Goal: Transaction & Acquisition: Purchase product/service

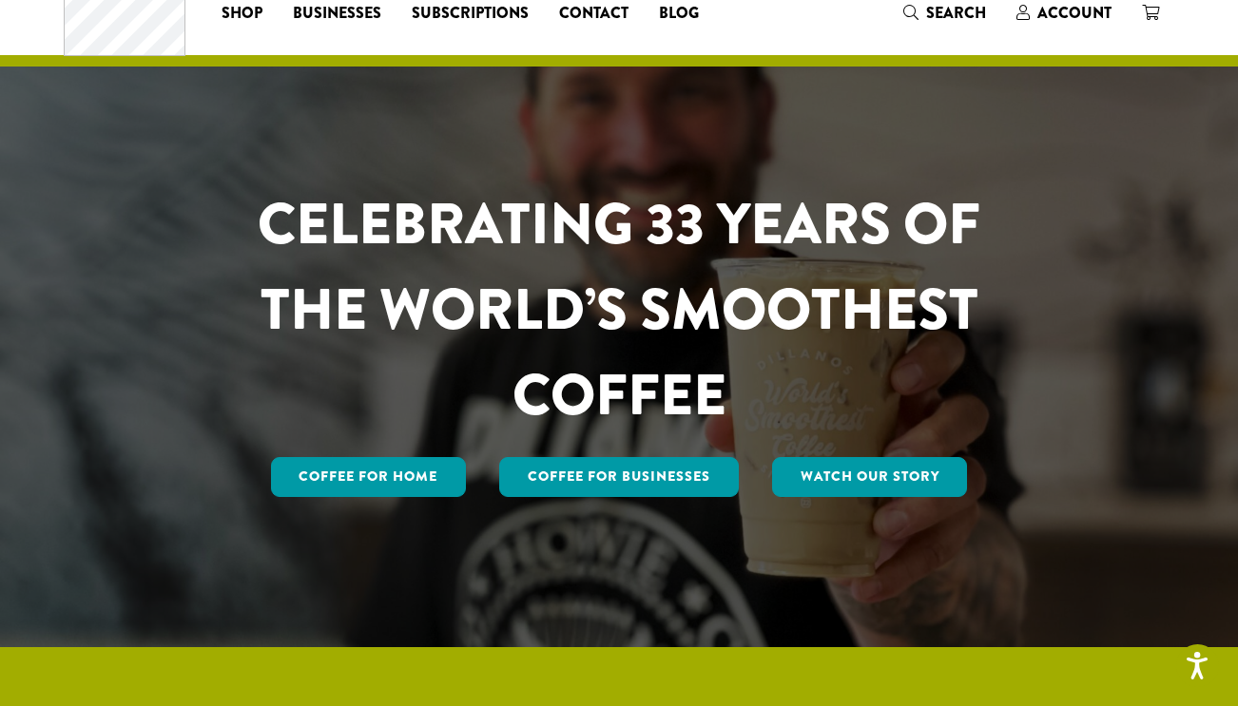
scroll to position [71, 0]
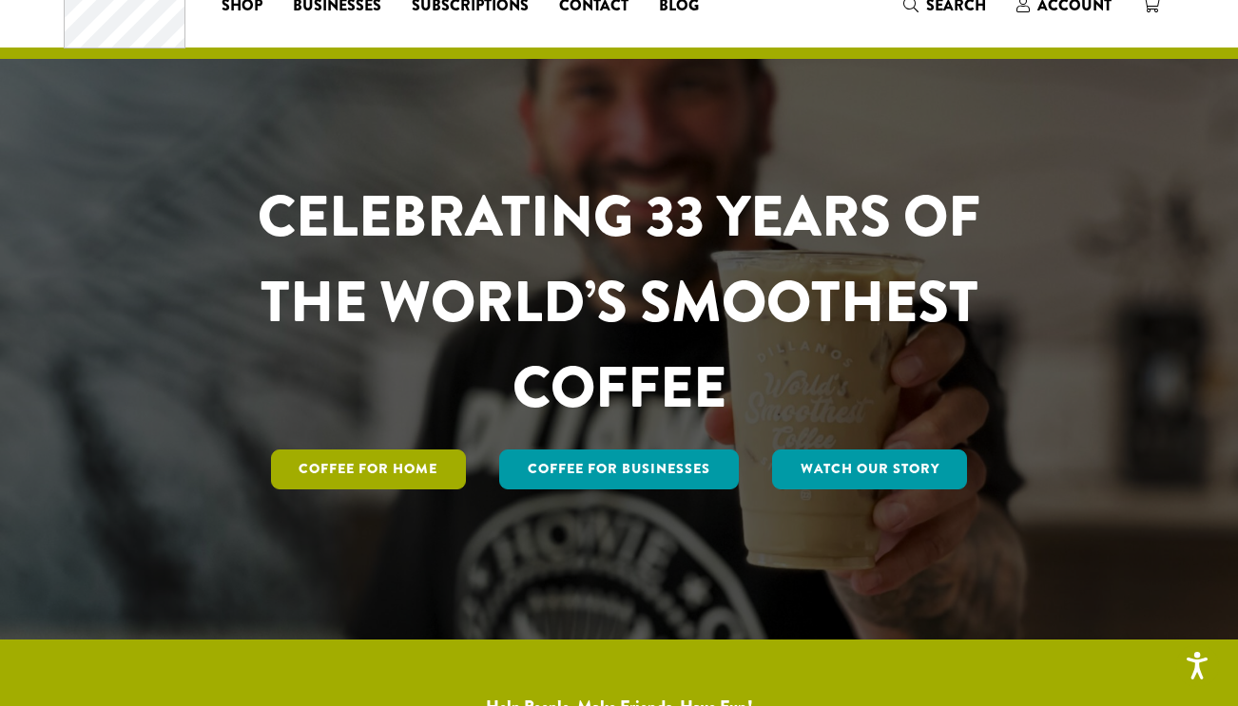
click at [393, 469] on link "Coffee for Home" at bounding box center [369, 470] width 196 height 40
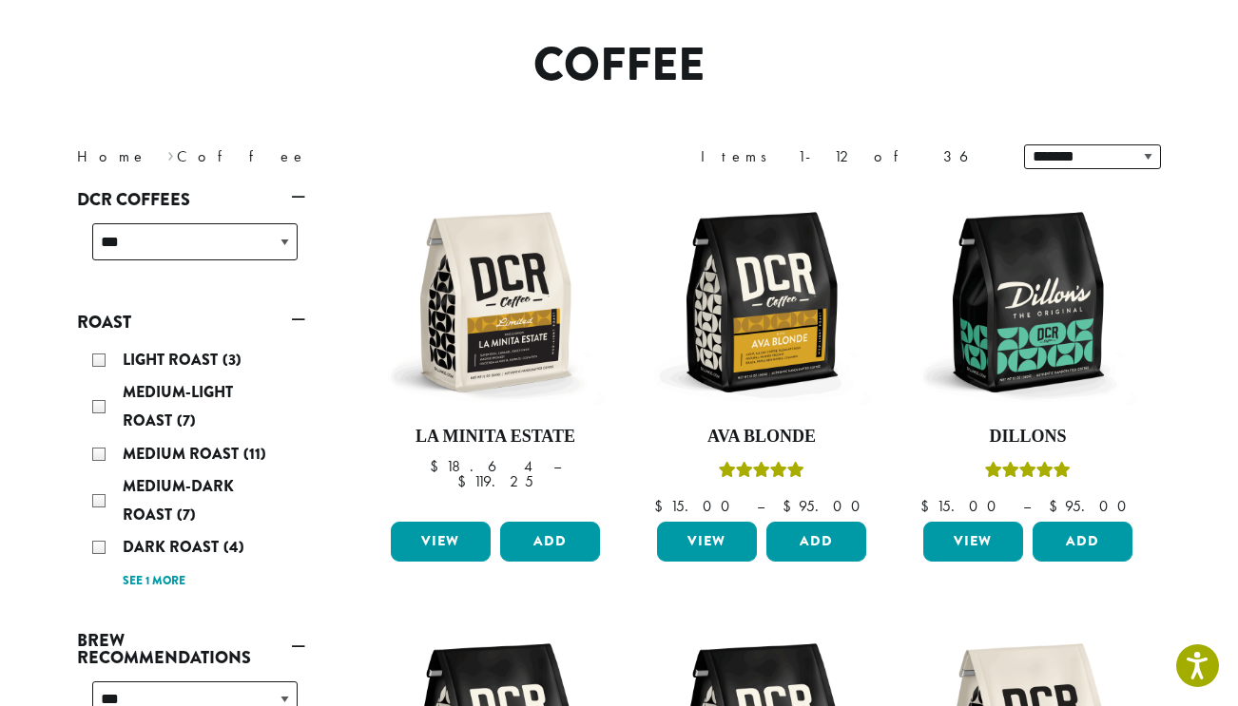
scroll to position [141, 0]
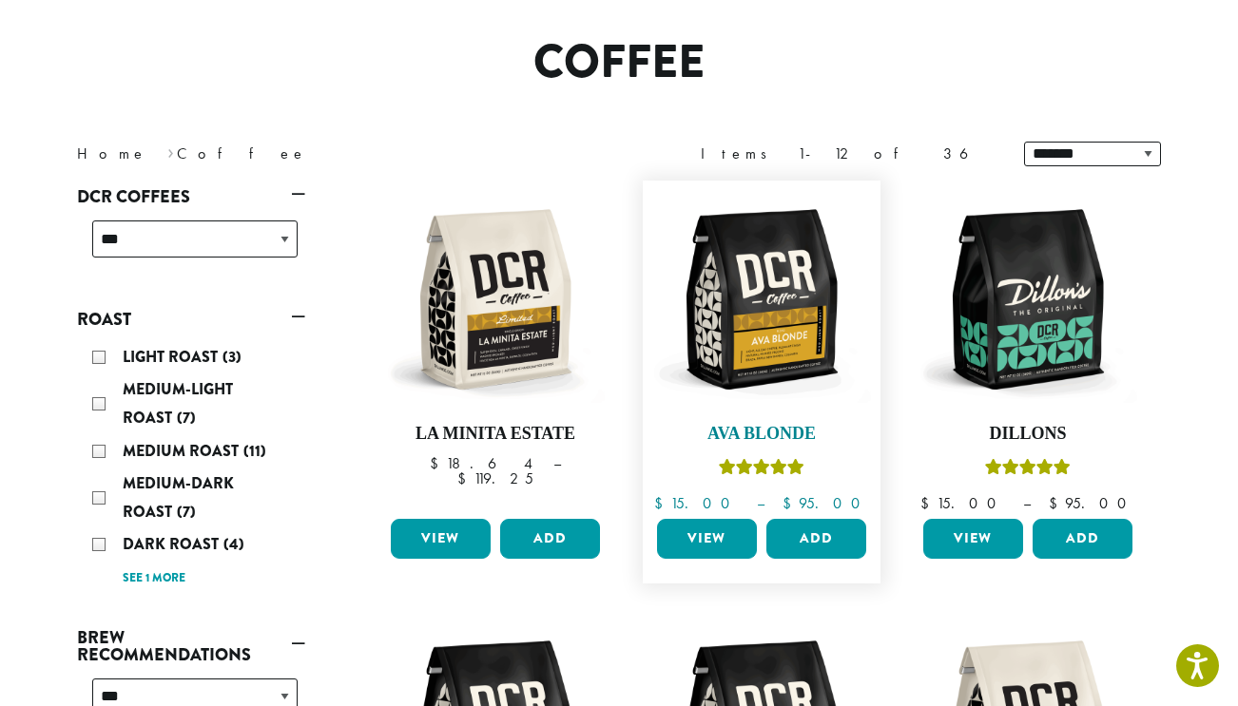
click at [759, 311] on img at bounding box center [761, 299] width 219 height 219
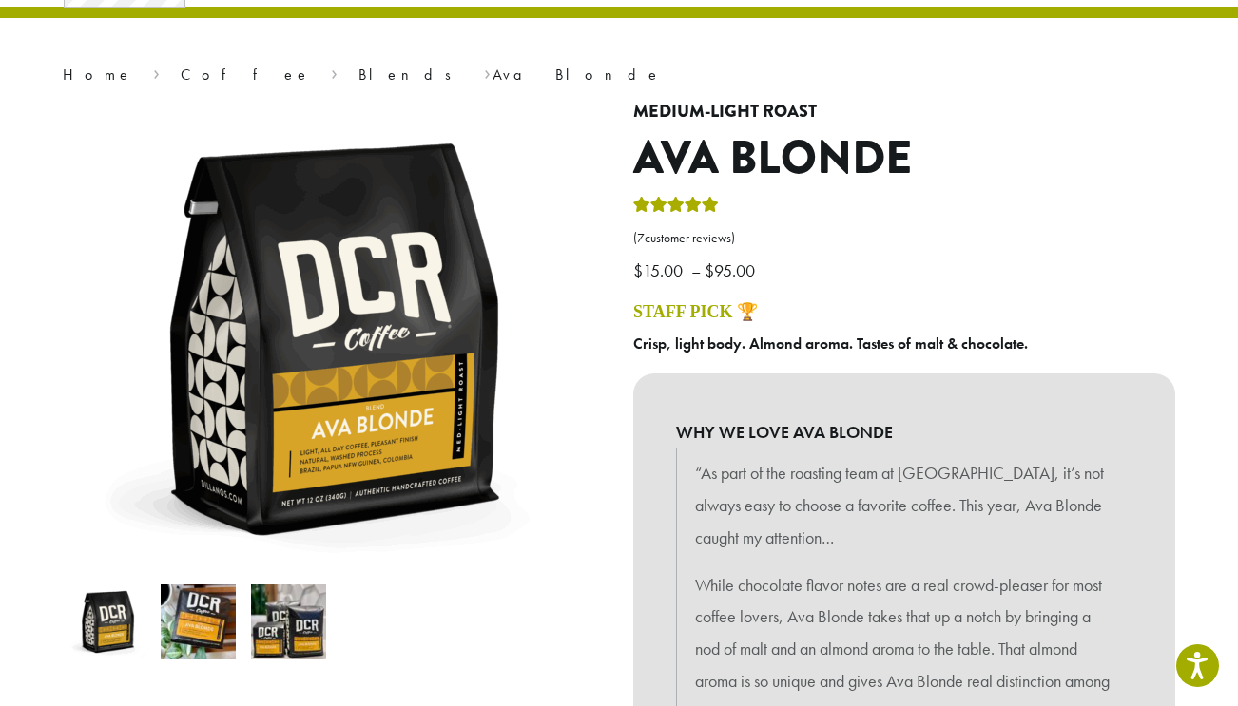
scroll to position [154, 0]
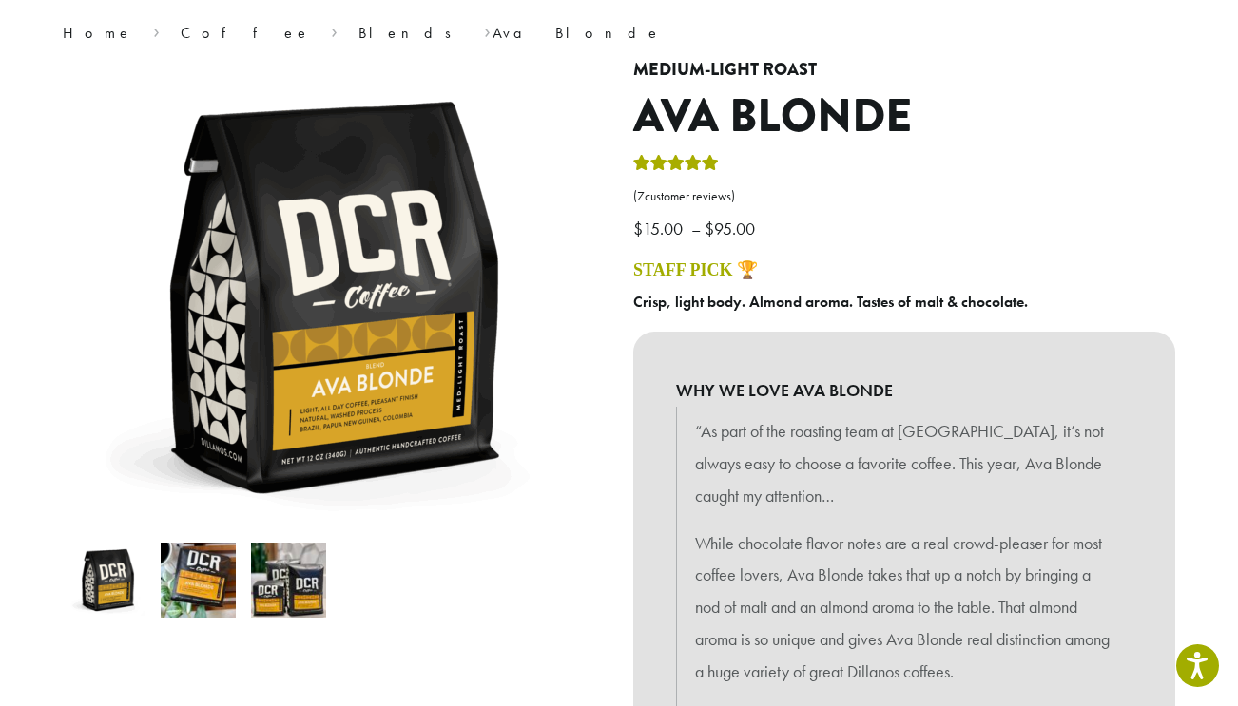
click at [671, 229] on bdi "$ 15.00" at bounding box center [660, 229] width 54 height 22
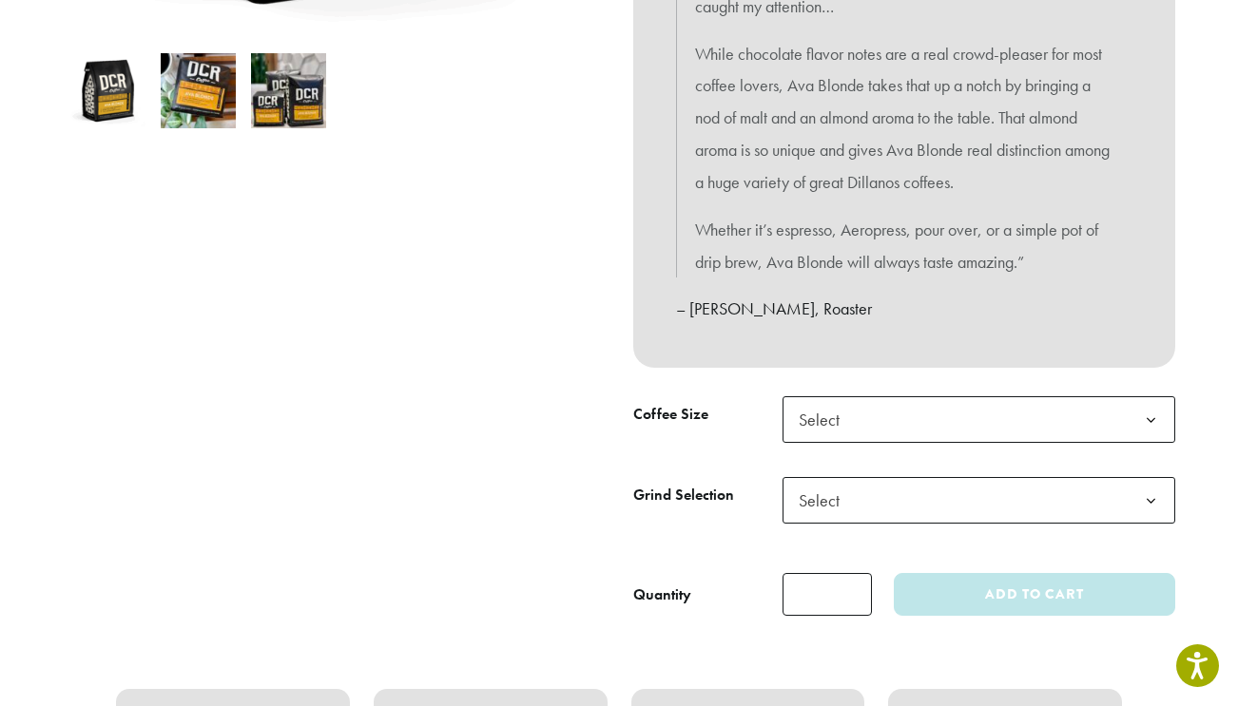
scroll to position [648, 0]
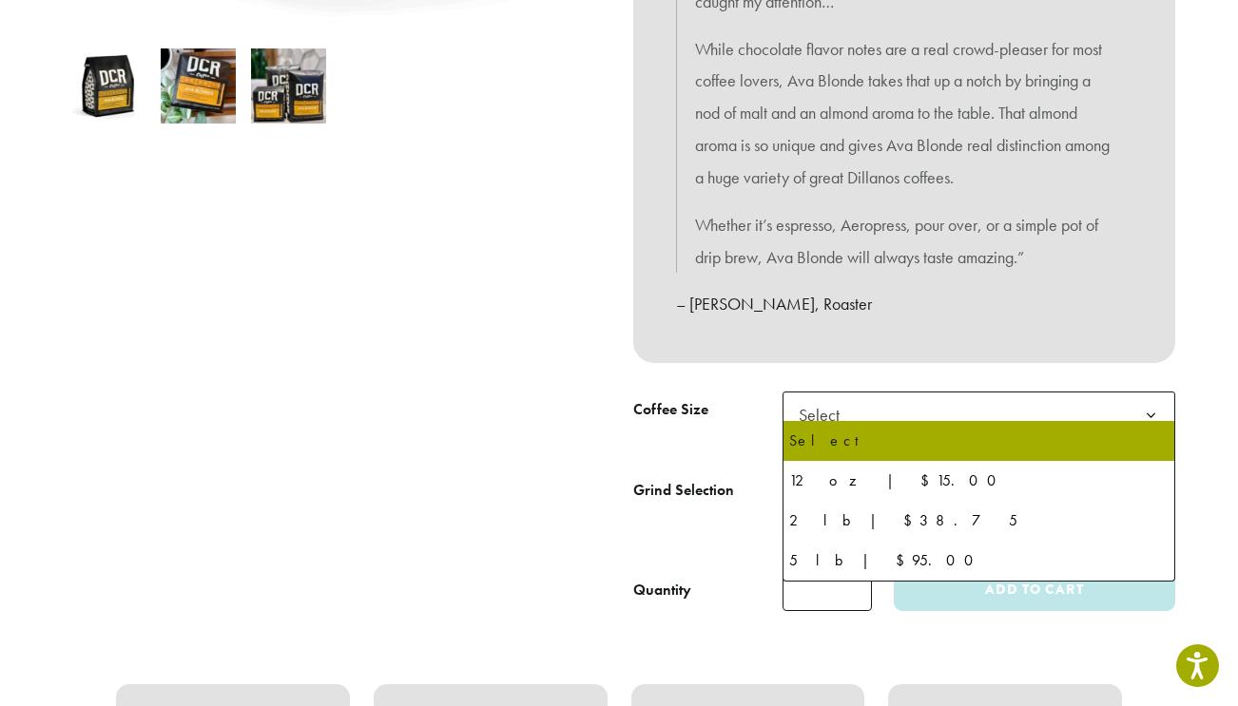
click at [854, 398] on span "Select" at bounding box center [825, 414] width 68 height 37
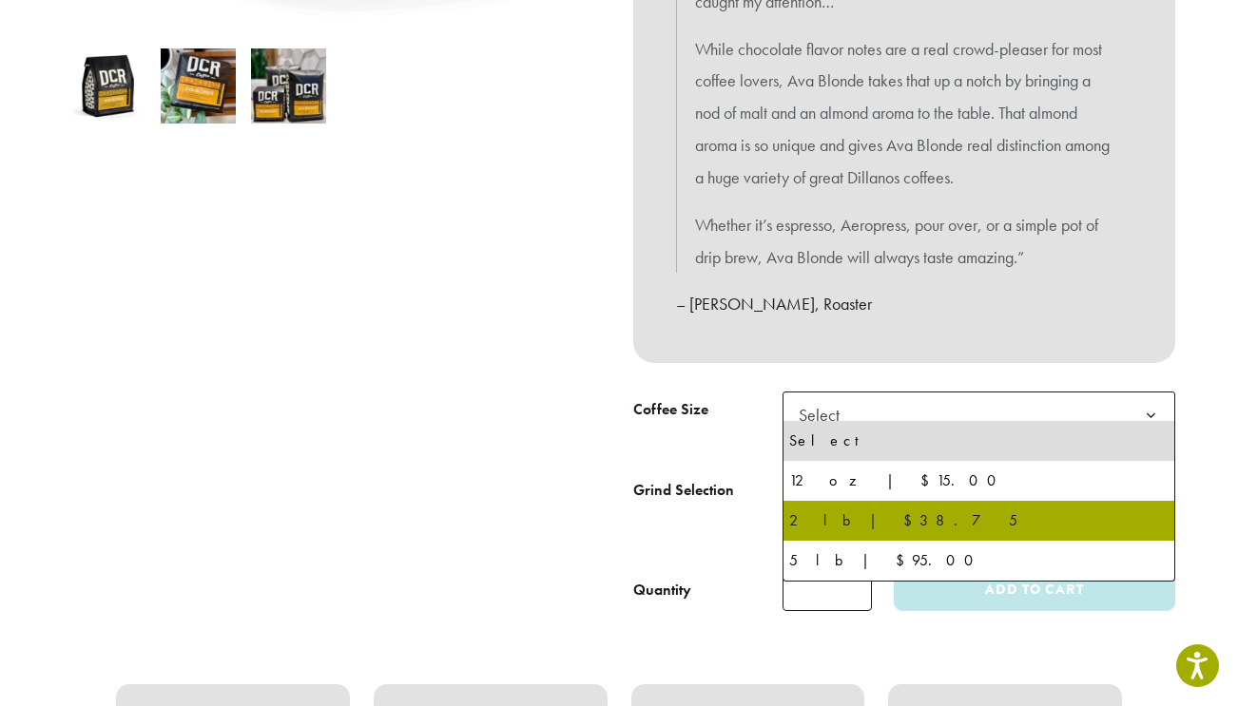
click at [479, 378] on div at bounding box center [333, 89] width 570 height 1047
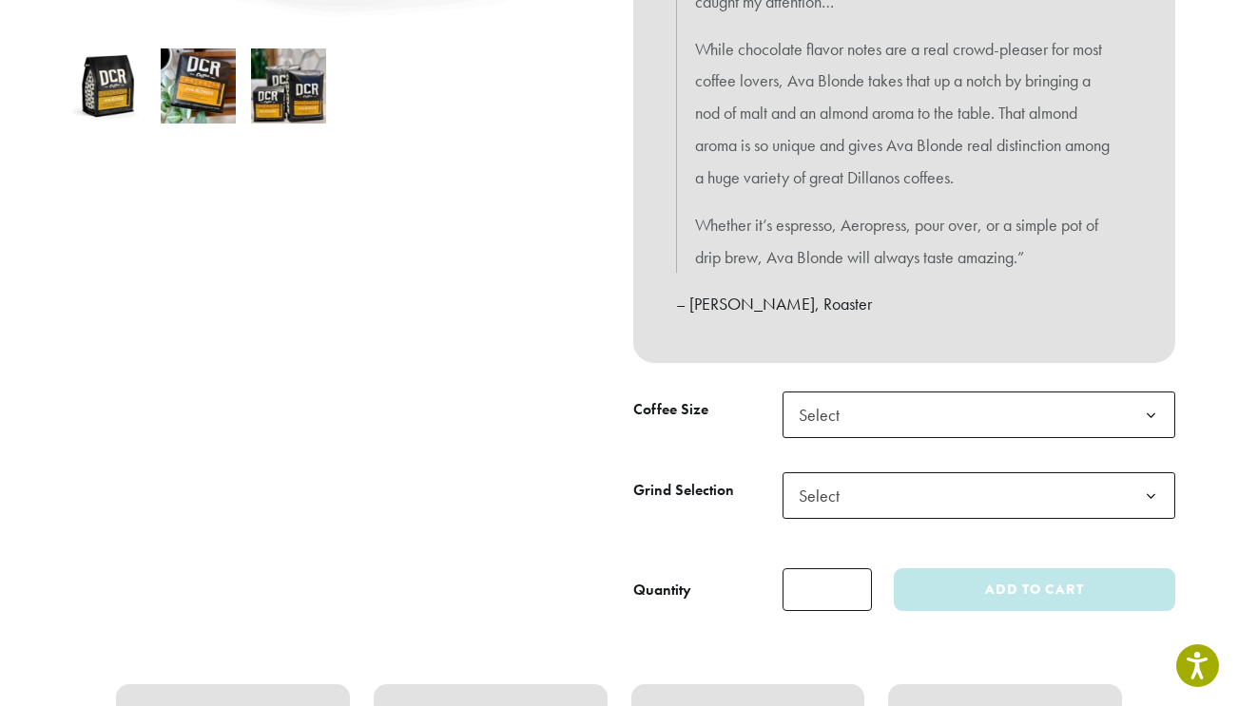
click at [476, 367] on div at bounding box center [333, 89] width 570 height 1047
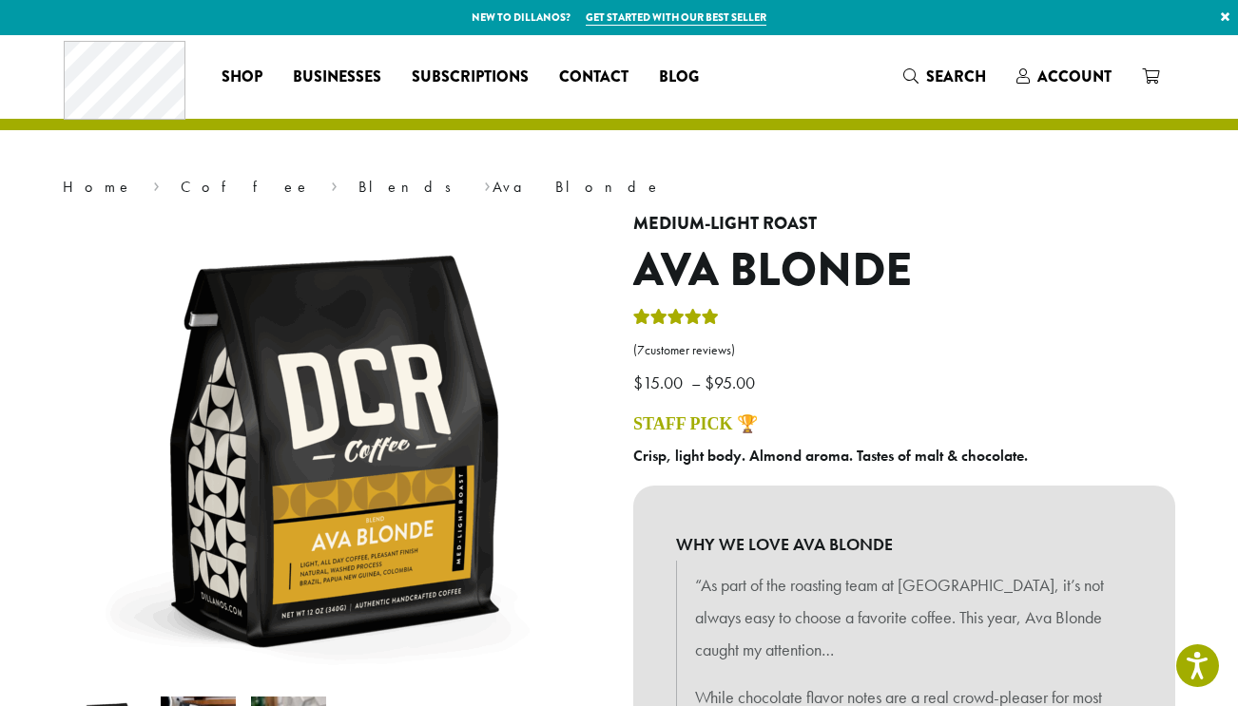
scroll to position [-3, 0]
